Goal: Task Accomplishment & Management: Complete application form

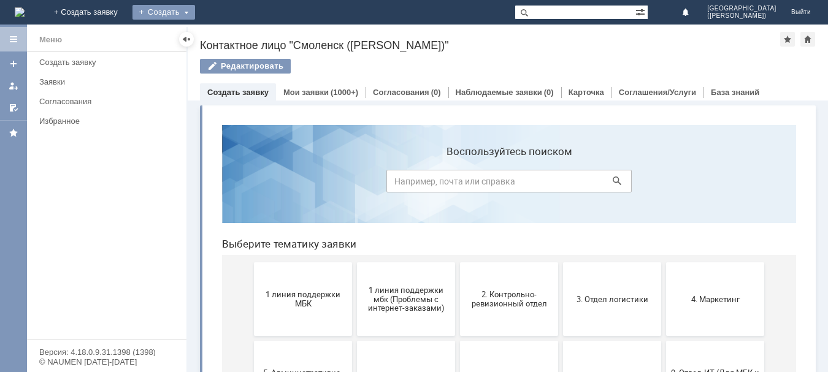
click at [195, 9] on div "Создать" at bounding box center [163, 12] width 63 height 15
click at [228, 38] on link "Заявка" at bounding box center [181, 36] width 93 height 15
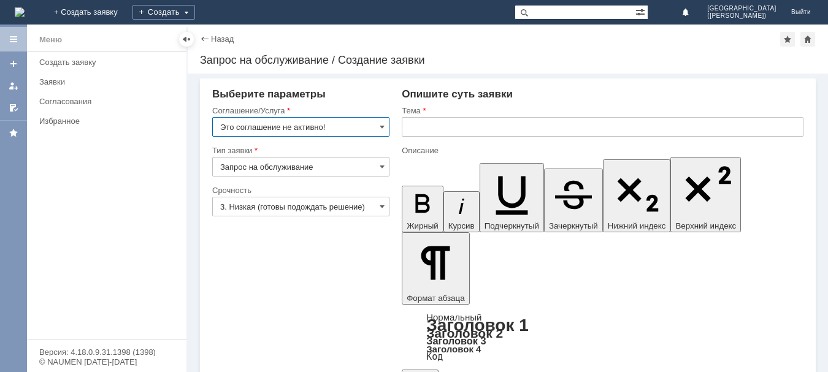
drag, startPoint x: 394, startPoint y: 118, endPoint x: 388, endPoint y: 123, distance: 7.9
click at [371, 134] on input "Это соглашение не активно!" at bounding box center [300, 127] width 177 height 20
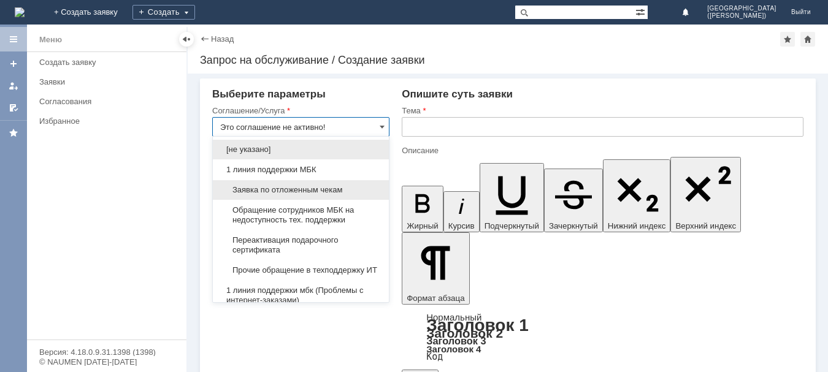
click at [329, 193] on span "Заявка по отложенным чекам" at bounding box center [300, 190] width 161 height 10
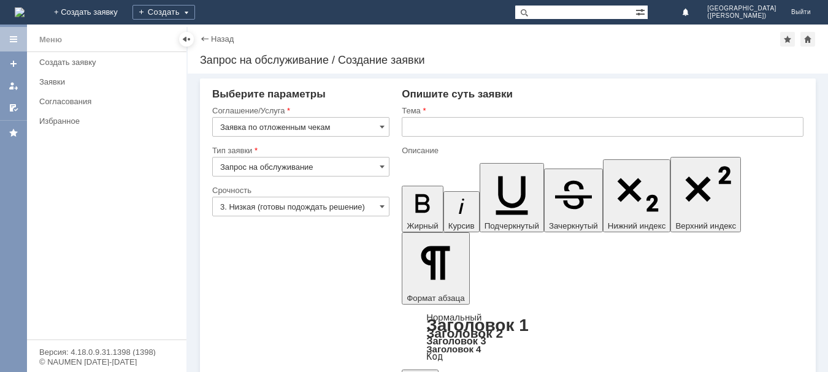
type input "Заявка по отложенным чекам"
click at [364, 212] on input "3. Низкая (готовы подождать решение)" at bounding box center [300, 207] width 177 height 20
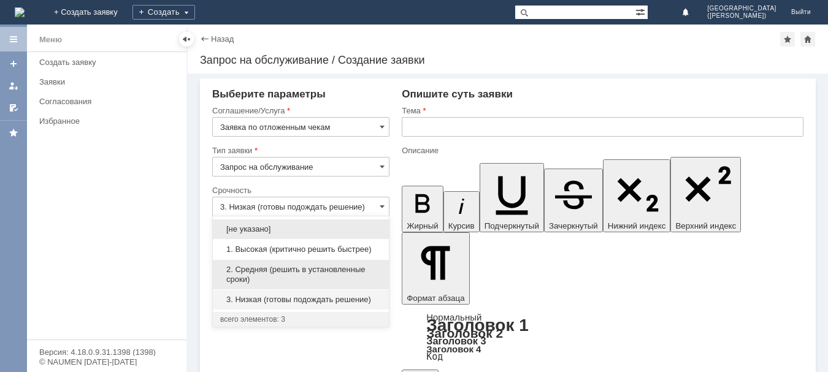
click at [294, 278] on span "2. Средняя (решить в установленные сроки)" at bounding box center [300, 275] width 161 height 20
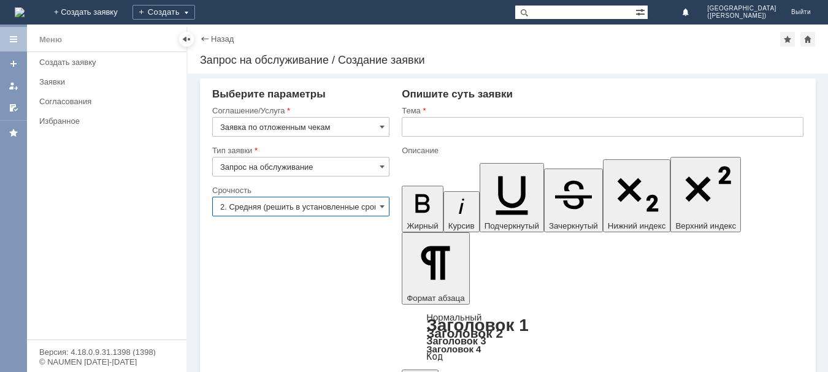
type input "2. Средняя (решить в установленные сроки)"
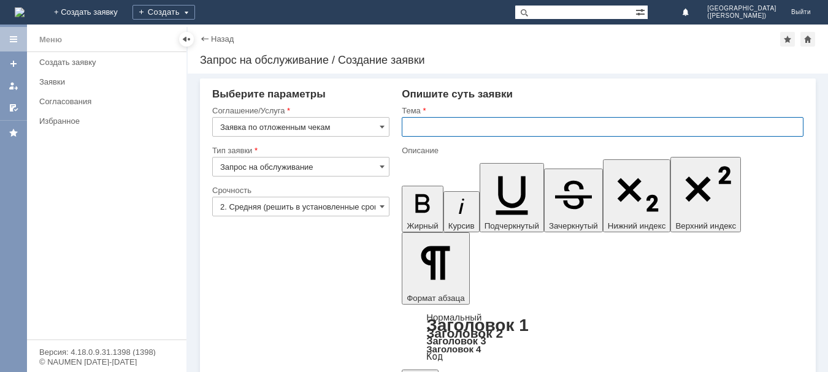
click at [467, 118] on input "text" at bounding box center [603, 127] width 402 height 20
type input "отложенные чеки"
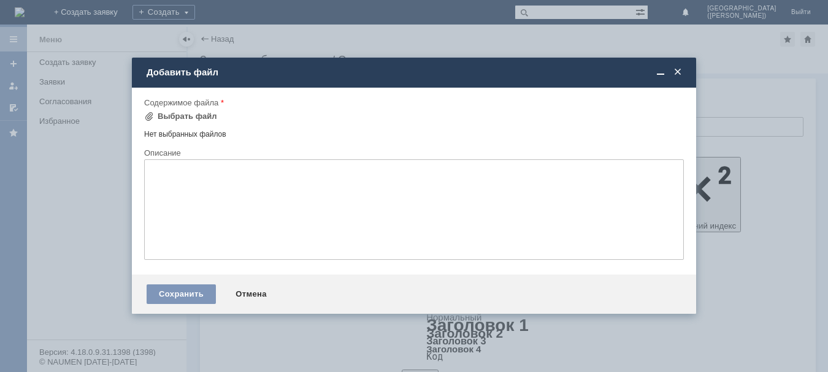
click at [206, 125] on div "Нет выбранных файлов" at bounding box center [414, 132] width 540 height 14
click at [205, 121] on div "Выбрать файл" at bounding box center [187, 117] width 59 height 10
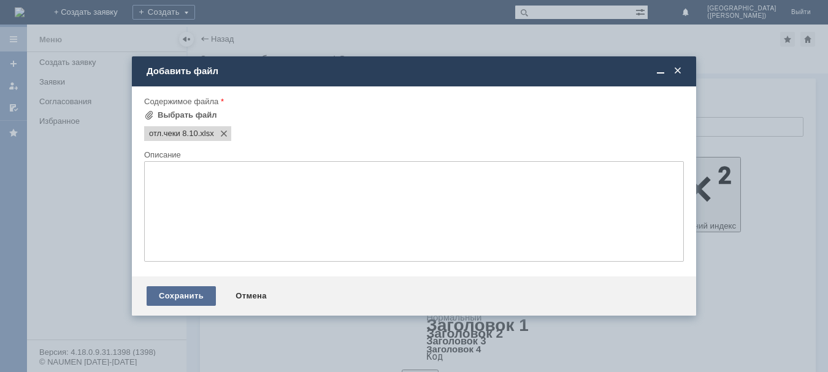
click at [185, 302] on div "Сохранить" at bounding box center [181, 296] width 69 height 20
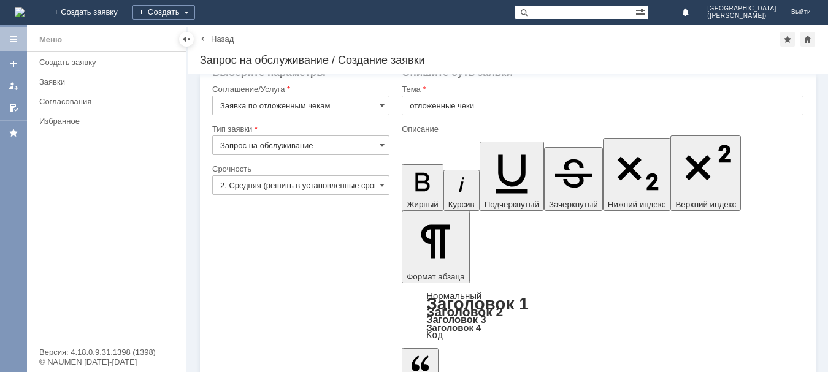
scroll to position [32, 0]
